Goal: Communication & Community: Answer question/provide support

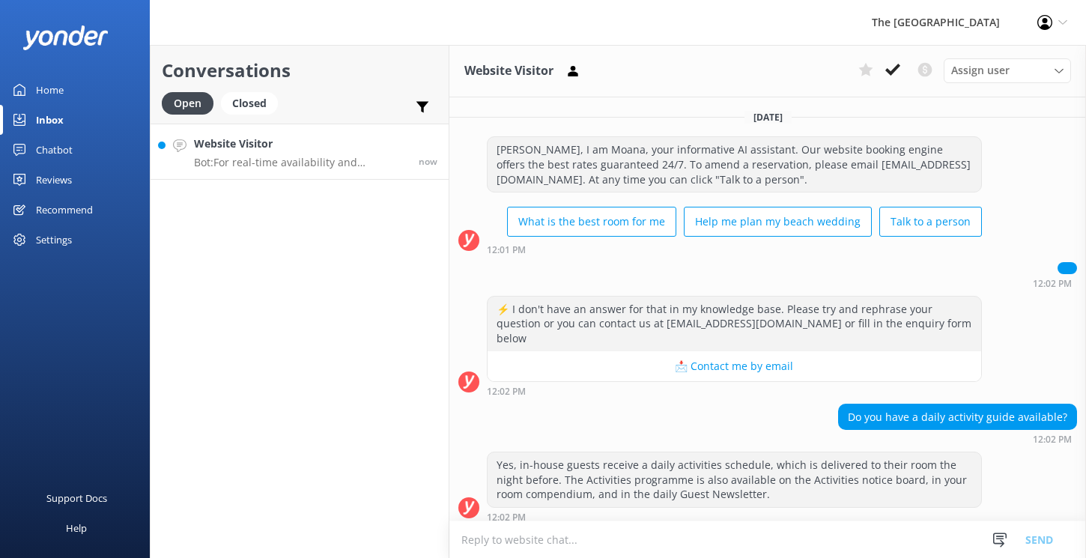
scroll to position [319, 0]
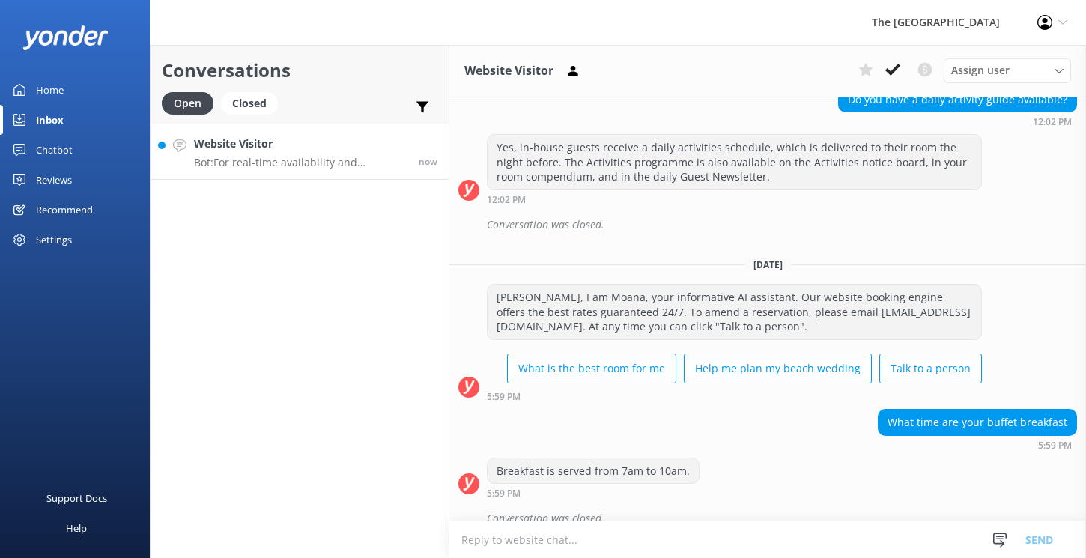
scroll to position [319, 0]
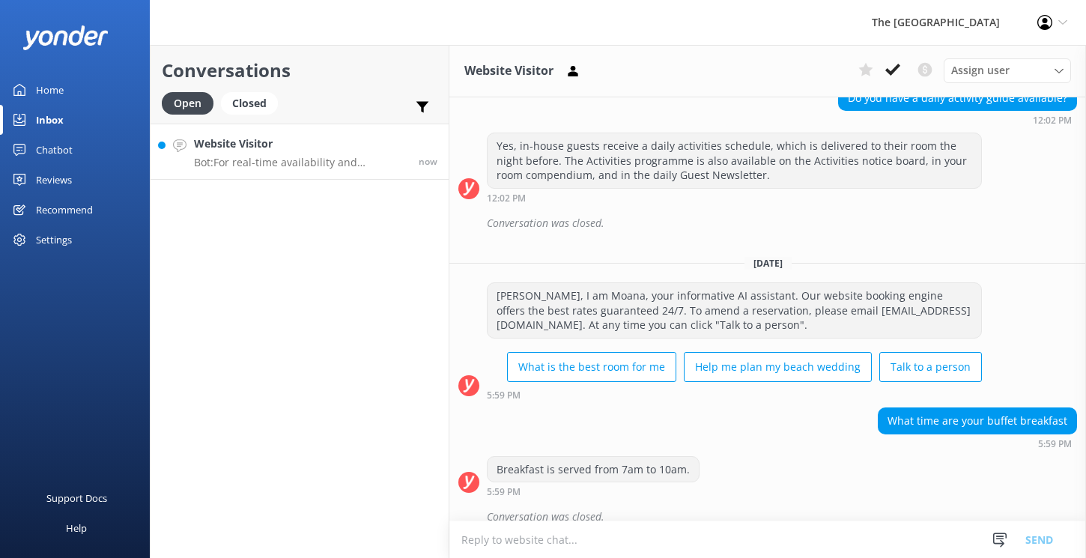
click at [284, 167] on p "Bot: For real-time availability and accommodation bookings, please visit https:…" at bounding box center [300, 162] width 213 height 13
